Goal: Communication & Community: Ask a question

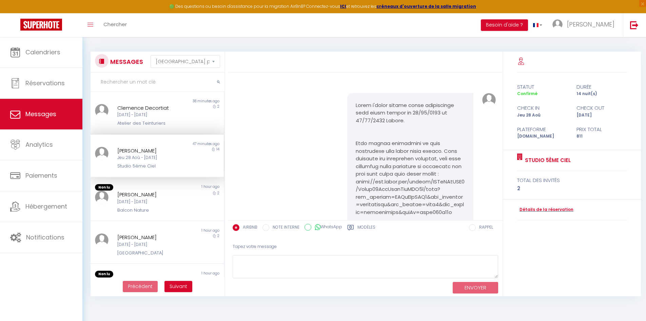
select select "message"
